Goal: Entertainment & Leisure: Consume media (video, audio)

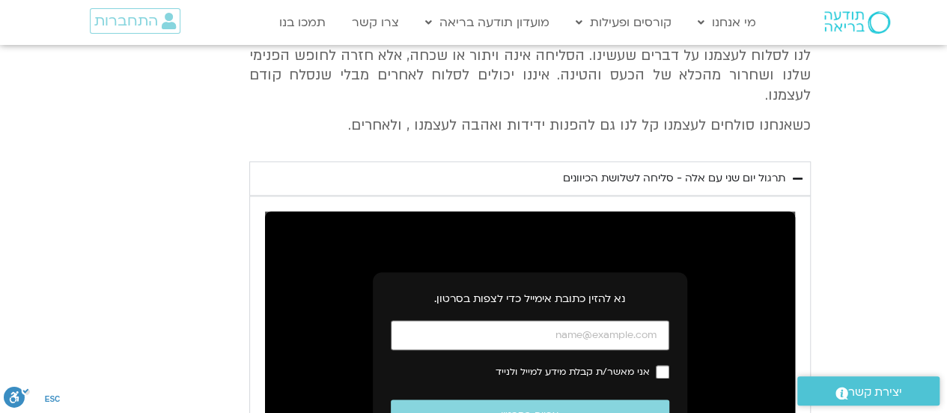
scroll to position [3744, 0]
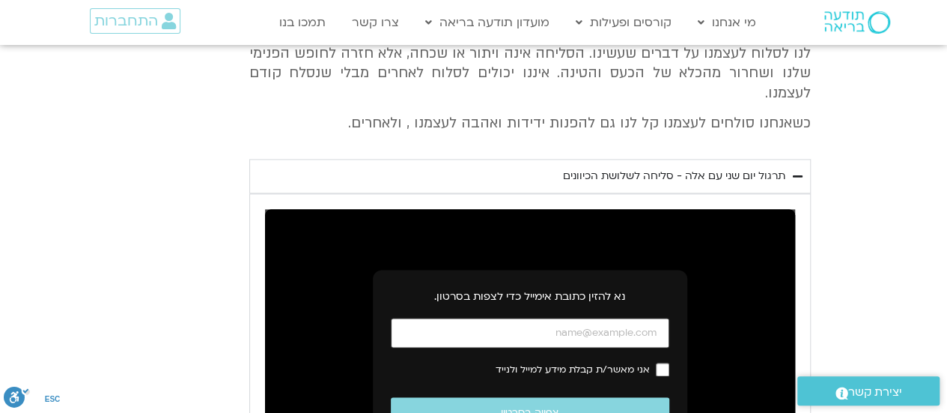
click at [637, 318] on input "כתובת אימייל" at bounding box center [530, 333] width 279 height 31
type input "ך"
type input "[EMAIL_ADDRESS][DOMAIN_NAME]"
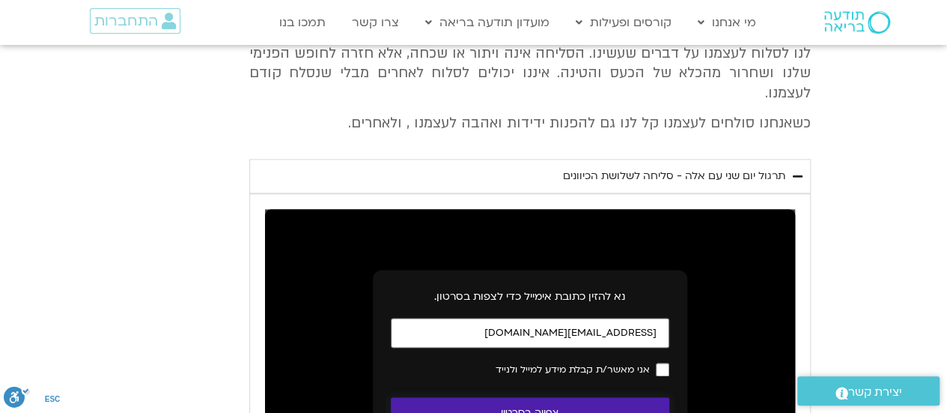
click at [580, 397] on button "צפייה בסרטון" at bounding box center [530, 413] width 279 height 32
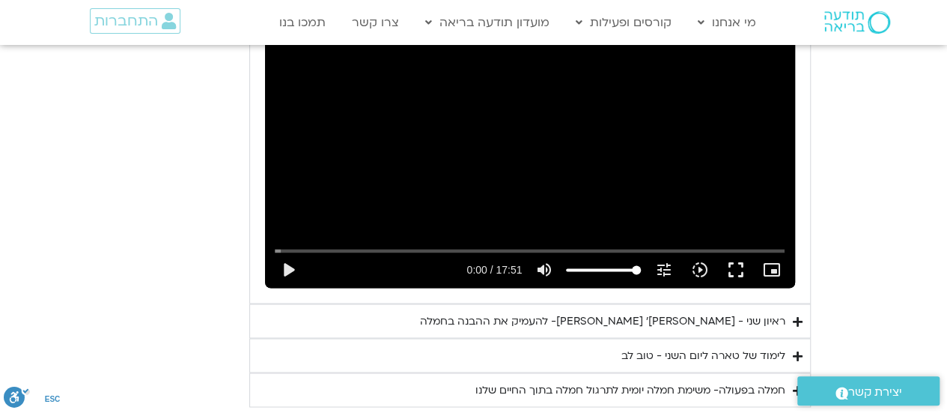
scroll to position [3969, 0]
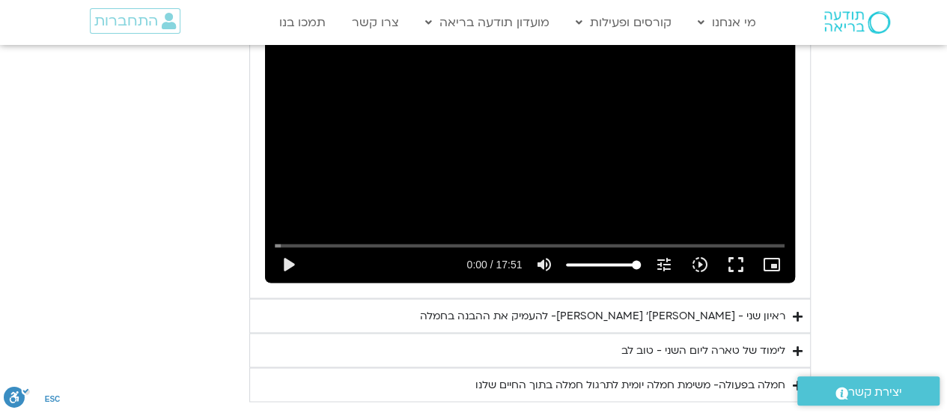
click at [714, 306] on div "ראיון שני - [PERSON_NAME]׳ [PERSON_NAME]- להעמיק את ההבנה בחמלה" at bounding box center [602, 315] width 365 height 18
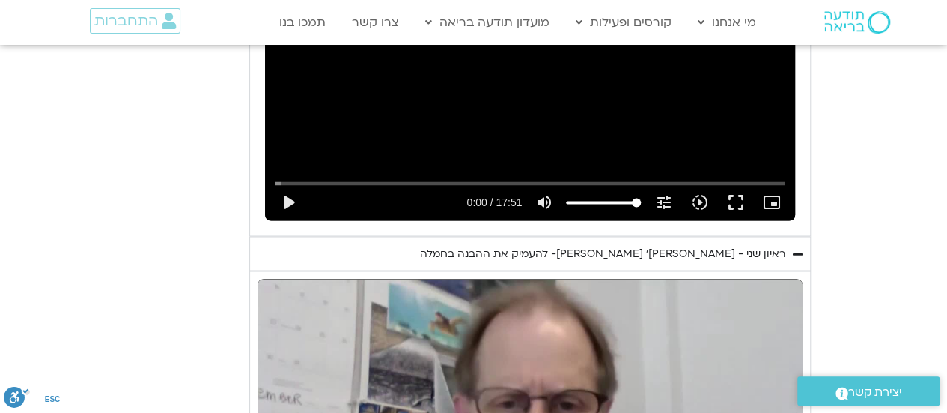
scroll to position [4269, 0]
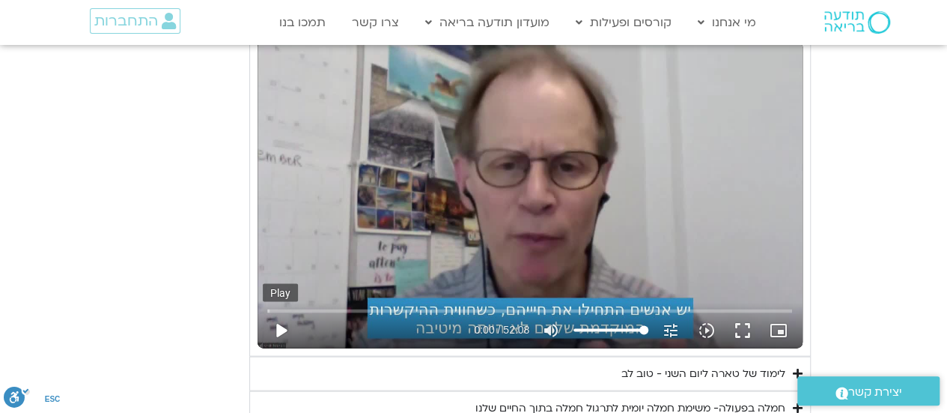
click at [273, 312] on button "play_arrow" at bounding box center [281, 330] width 36 height 36
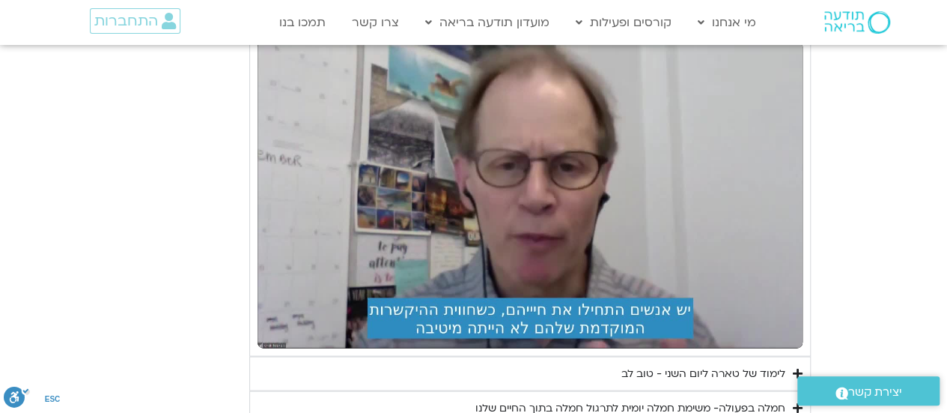
drag, startPoint x: 956, startPoint y: 287, endPoint x: 174, endPoint y: 239, distance: 783.3
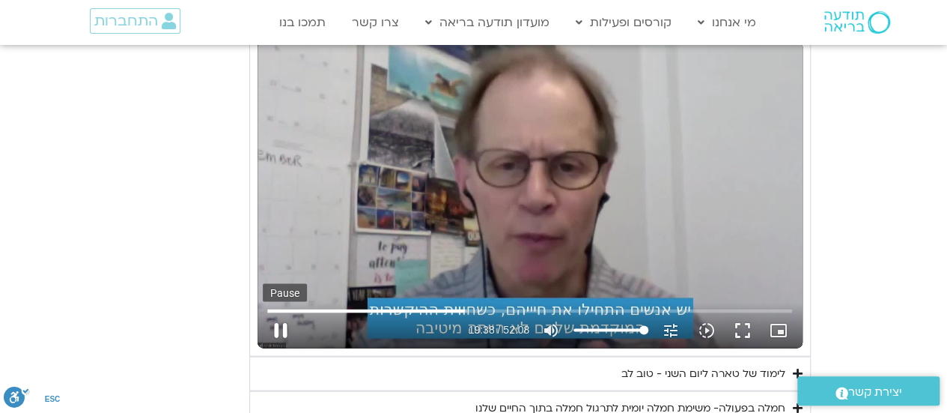
click at [273, 312] on button "pause" at bounding box center [281, 330] width 36 height 36
type input "1178.798633"
